Goal: Task Accomplishment & Management: Manage account settings

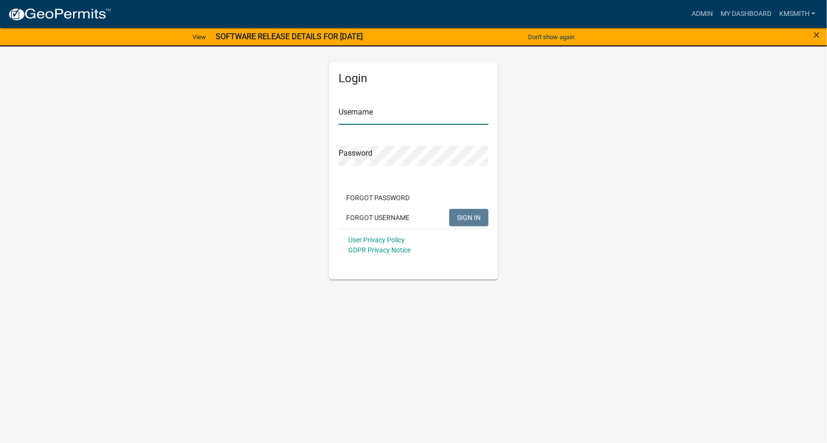
type input "kmsmith"
click at [469, 219] on span "SIGN IN" at bounding box center [469, 217] width 24 height 8
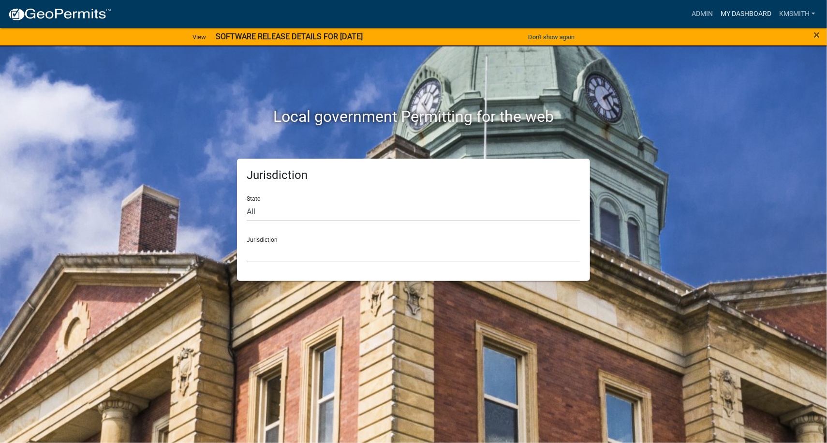
click at [727, 15] on link "My Dashboard" at bounding box center [746, 14] width 59 height 18
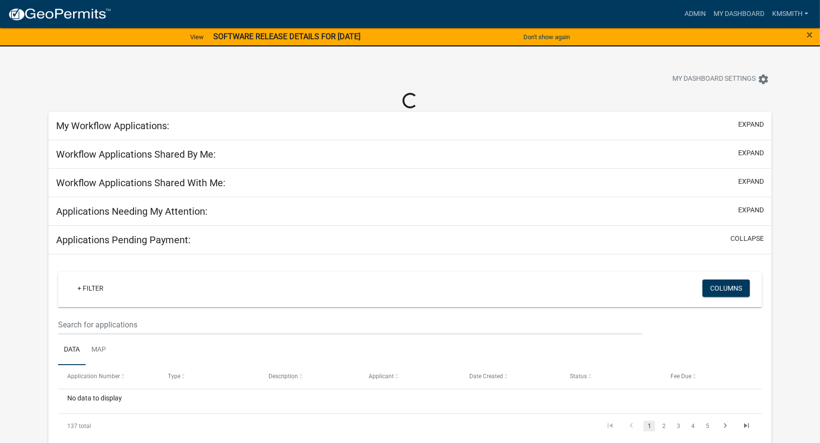
select select "2: 50"
